Goal: Task Accomplishment & Management: Complete application form

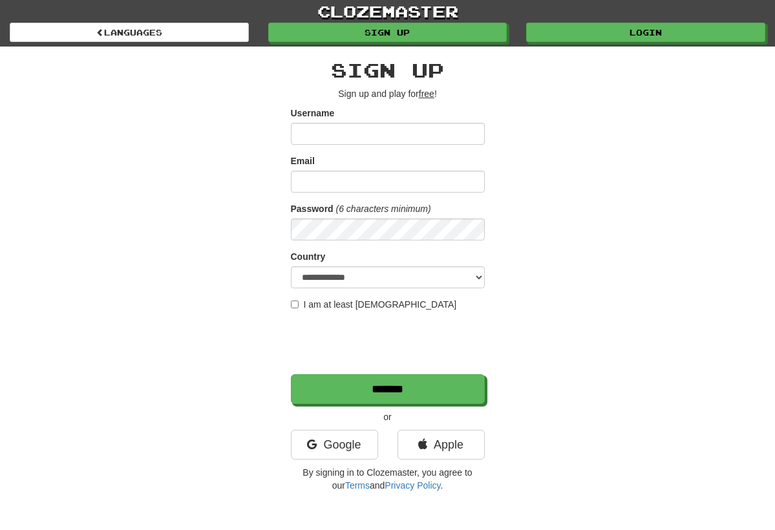
click at [331, 128] on input "Username" at bounding box center [388, 134] width 194 height 22
click at [331, 130] on input "Username" at bounding box center [388, 134] width 194 height 22
click at [227, 38] on link "Languages" at bounding box center [129, 32] width 239 height 19
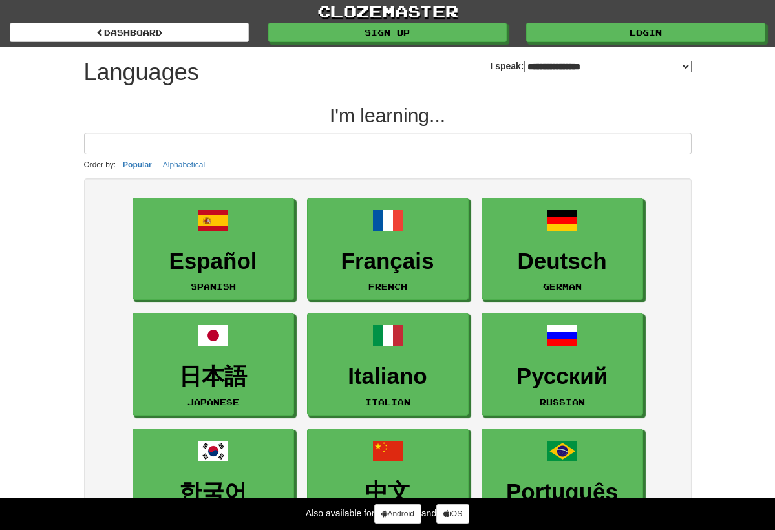
select select "*******"
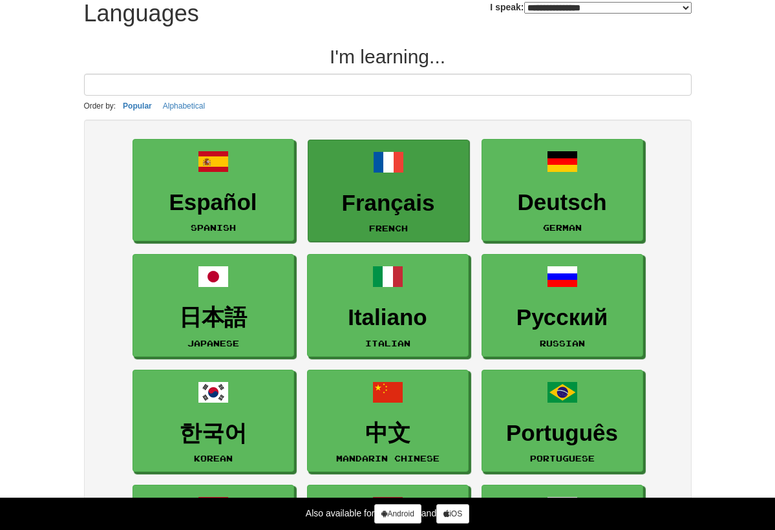
scroll to position [69, 0]
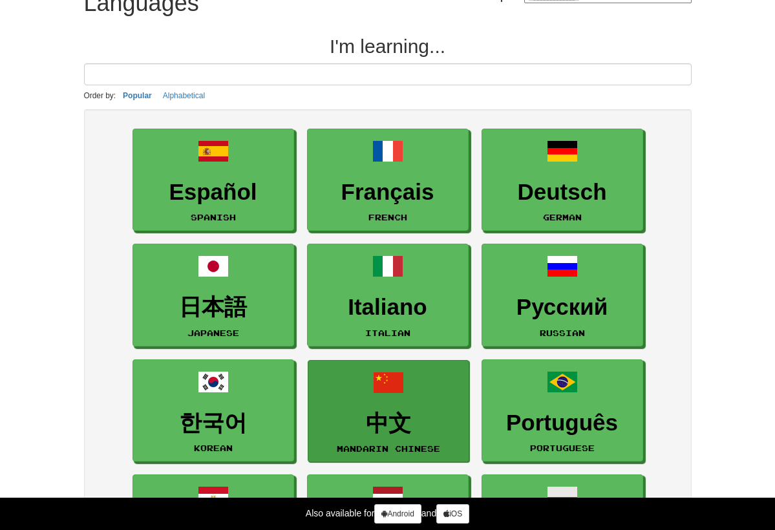
click at [367, 454] on link "中文 Mandarin Chinese" at bounding box center [389, 411] width 162 height 103
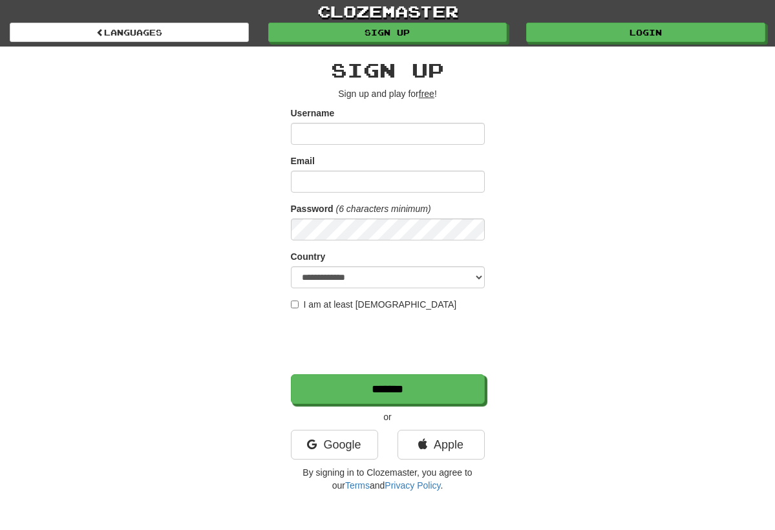
click at [373, 125] on input "Username" at bounding box center [388, 134] width 194 height 22
